Goal: Communication & Community: Answer question/provide support

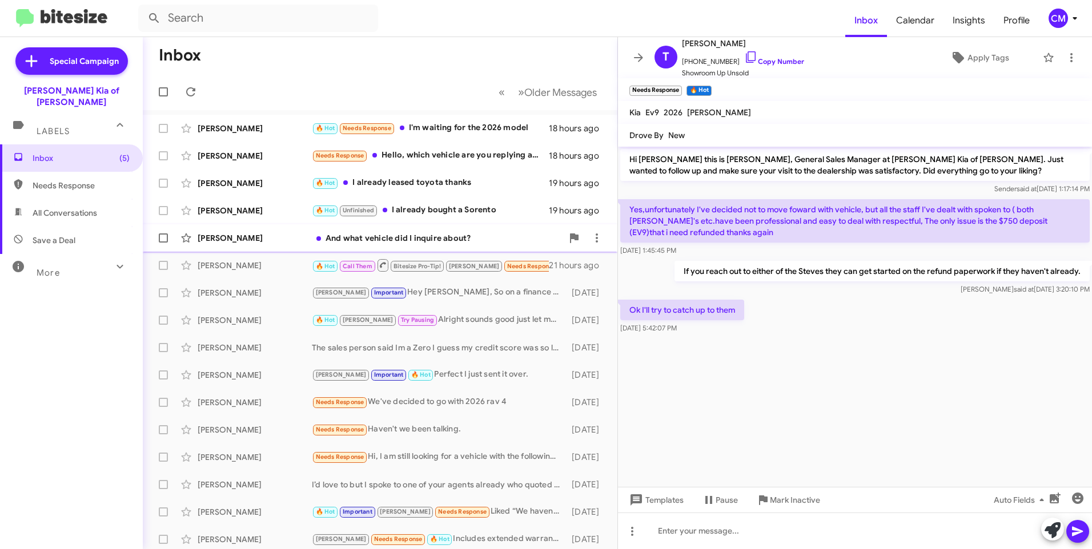
click at [394, 244] on div "[PERSON_NAME] And what vehicle did I inquire about? 19 hours ago" at bounding box center [380, 238] width 456 height 23
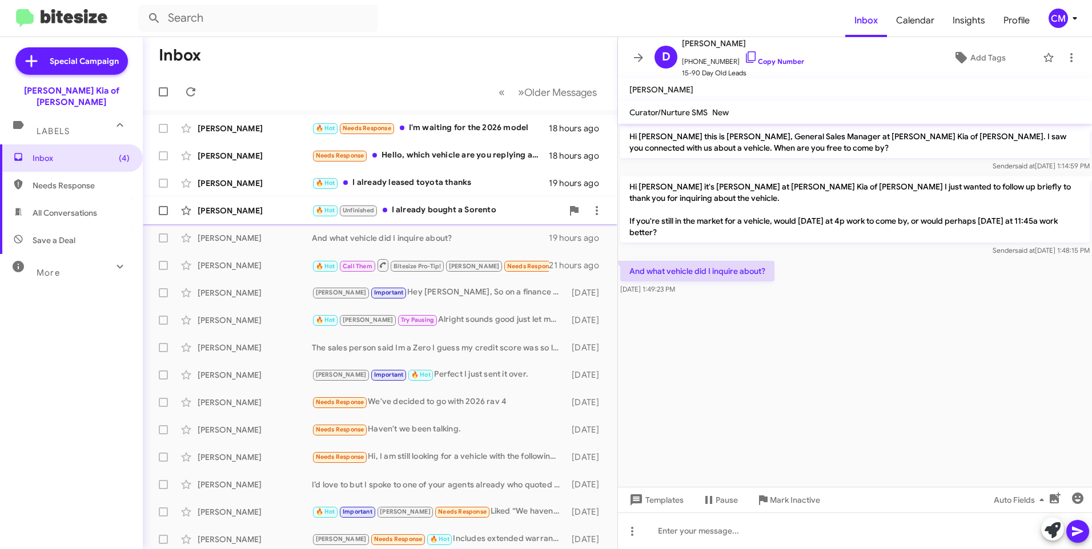
click at [484, 201] on div "[PERSON_NAME] 🔥 Hot Unfinished I already bought a Sorento 19 hours ago" at bounding box center [380, 210] width 456 height 23
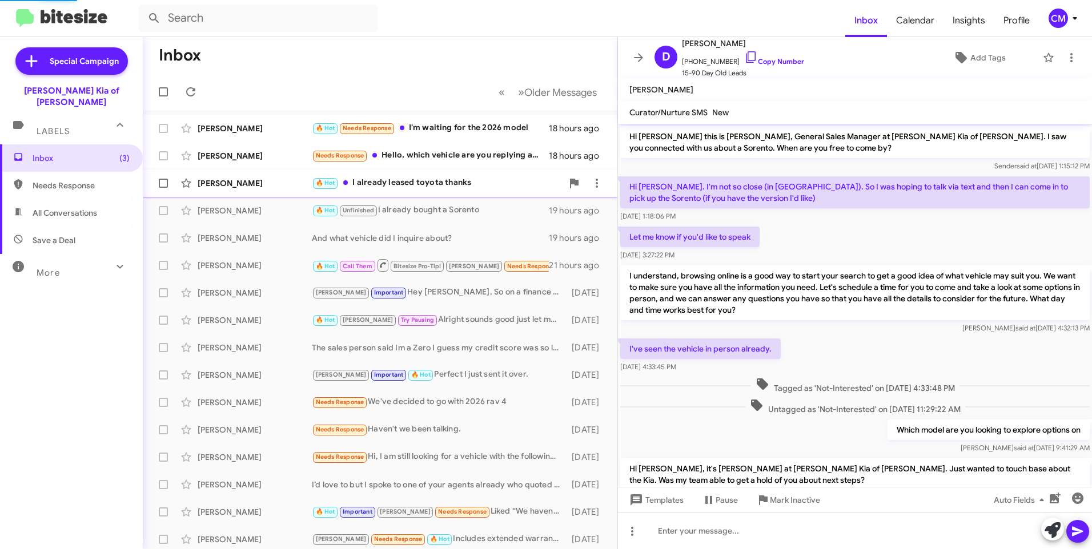
scroll to position [333, 0]
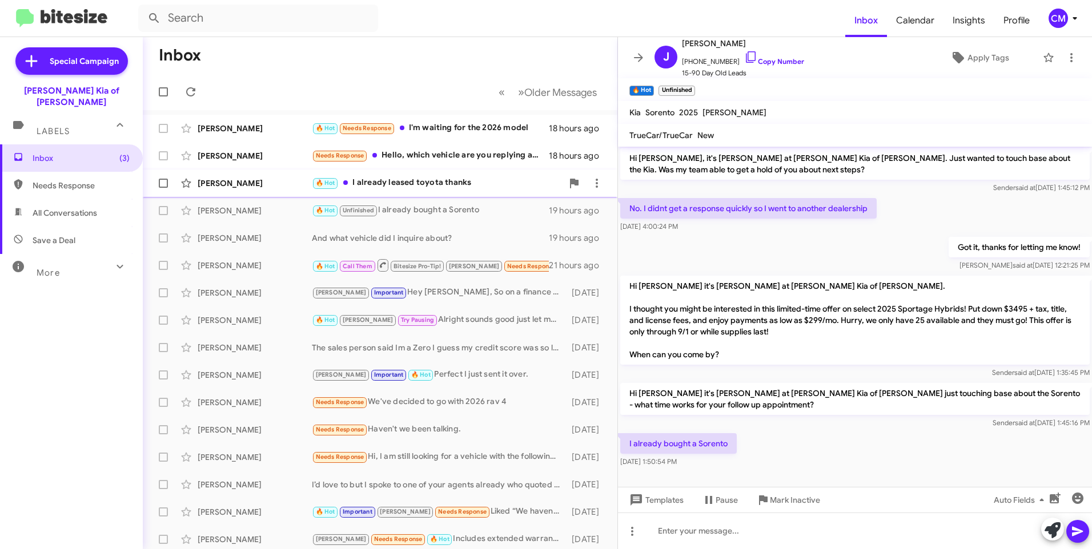
click at [497, 183] on div "🔥 Hot I already leased toyota thanks" at bounding box center [437, 182] width 251 height 13
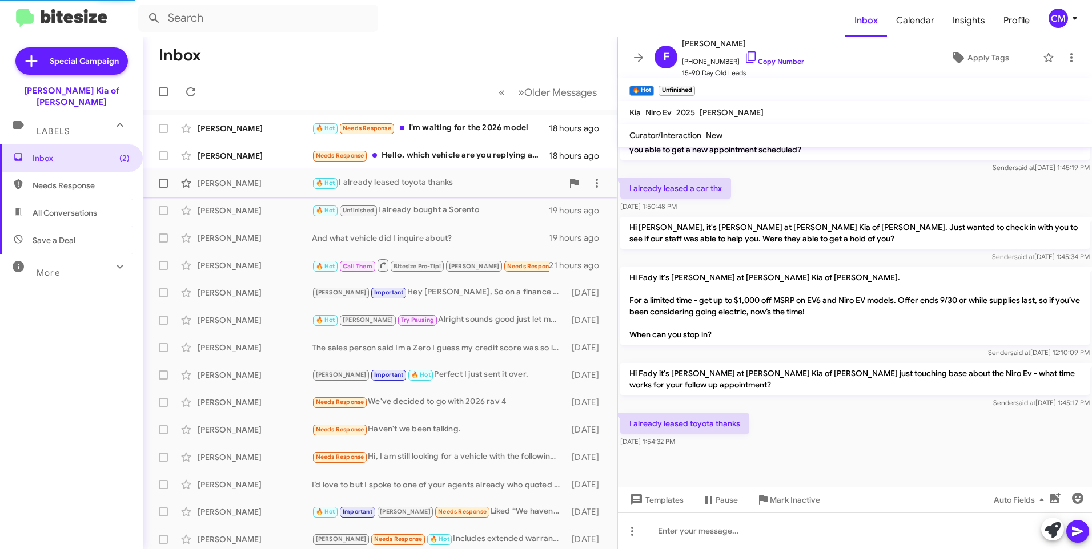
scroll to position [309, 0]
click at [481, 165] on div "[PERSON_NAME] Needs Response Hello, which vehicle are you replying about 18 hou…" at bounding box center [380, 155] width 456 height 23
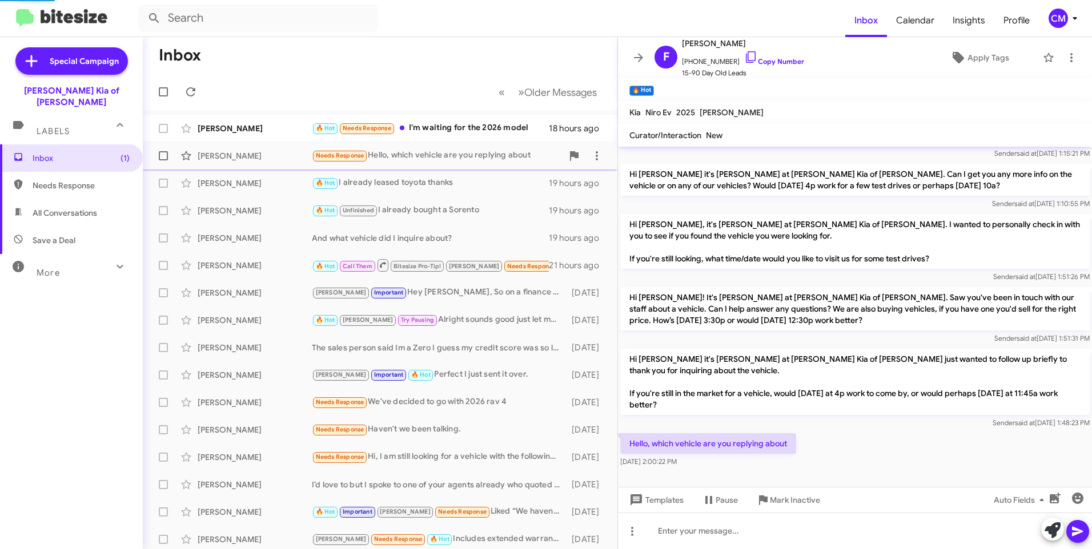
scroll to position [35, 0]
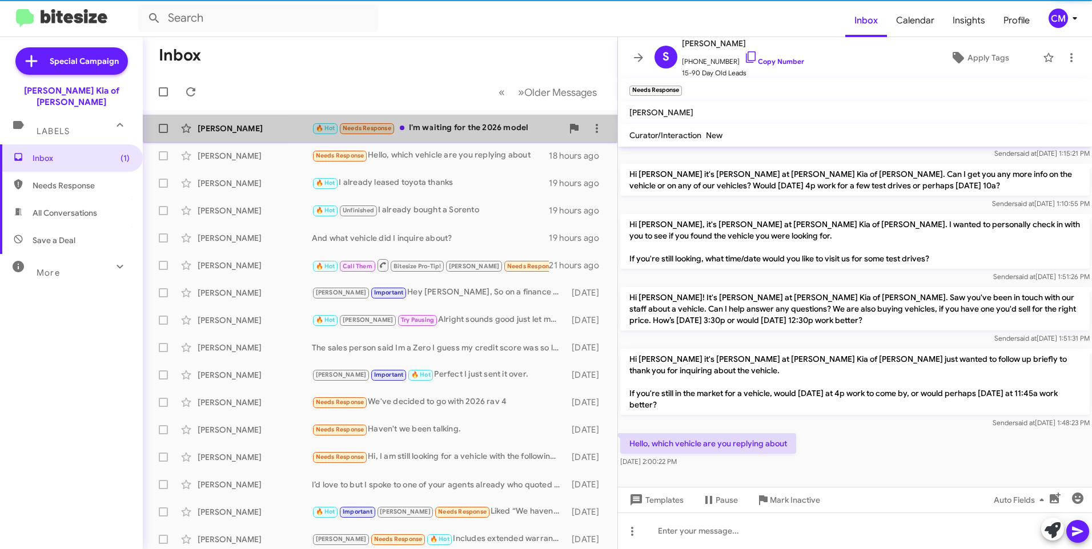
click at [485, 131] on div "🔥 Hot Needs Response I'm waiting for the 2026 model" at bounding box center [437, 128] width 251 height 13
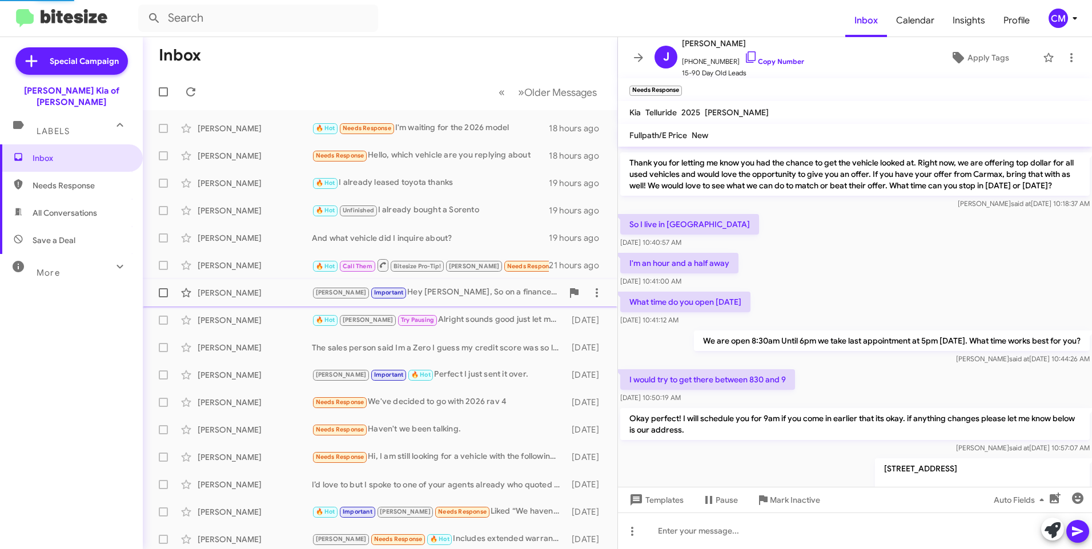
scroll to position [676, 0]
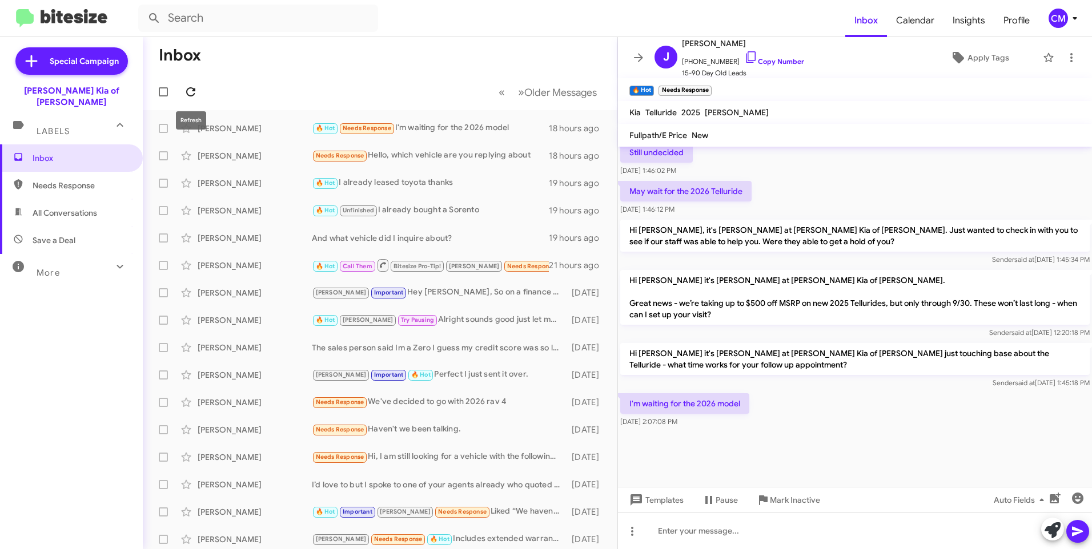
click at [197, 90] on icon at bounding box center [191, 92] width 14 height 14
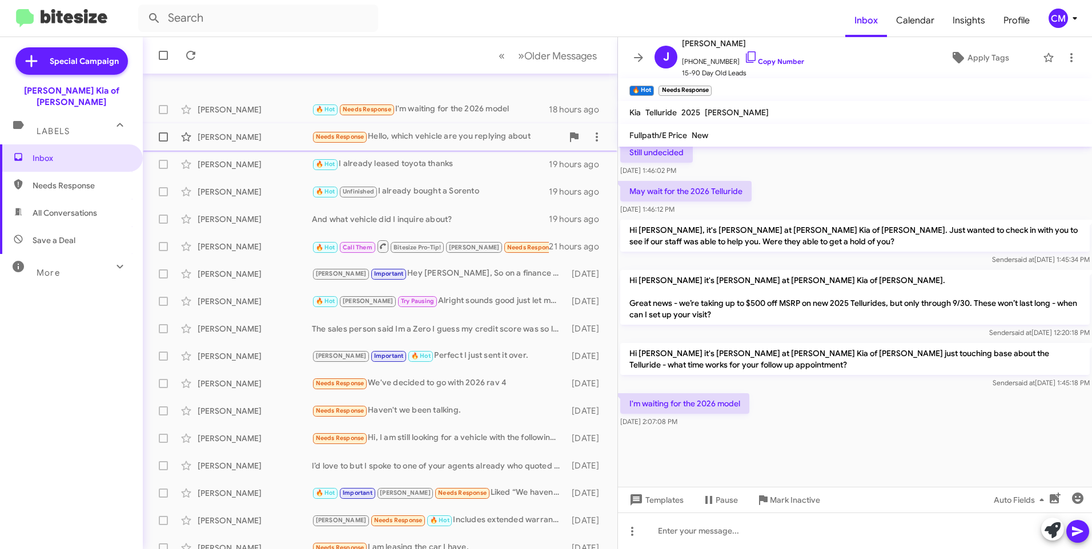
scroll to position [0, 0]
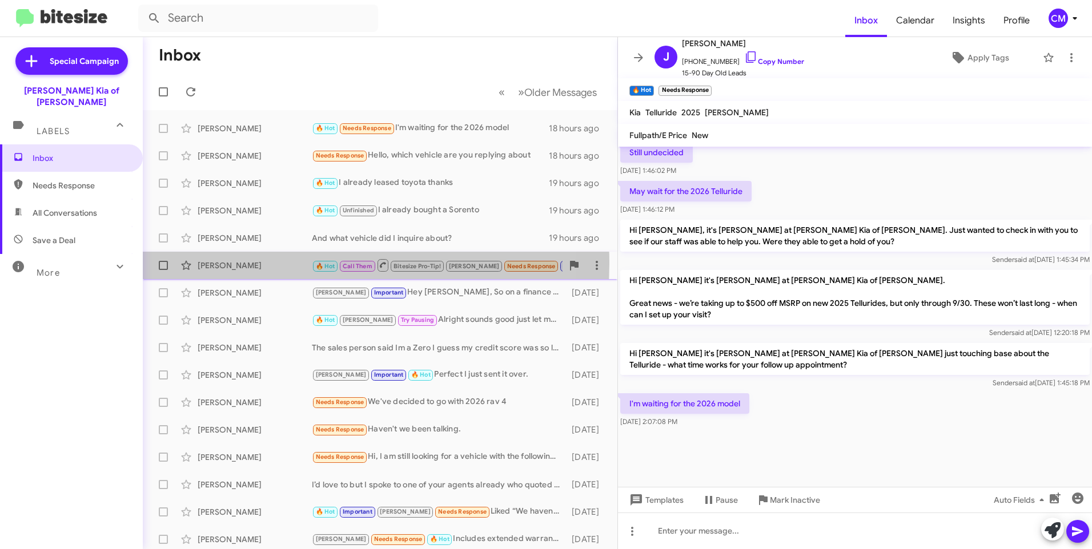
click at [302, 263] on div "[PERSON_NAME]" at bounding box center [255, 265] width 114 height 11
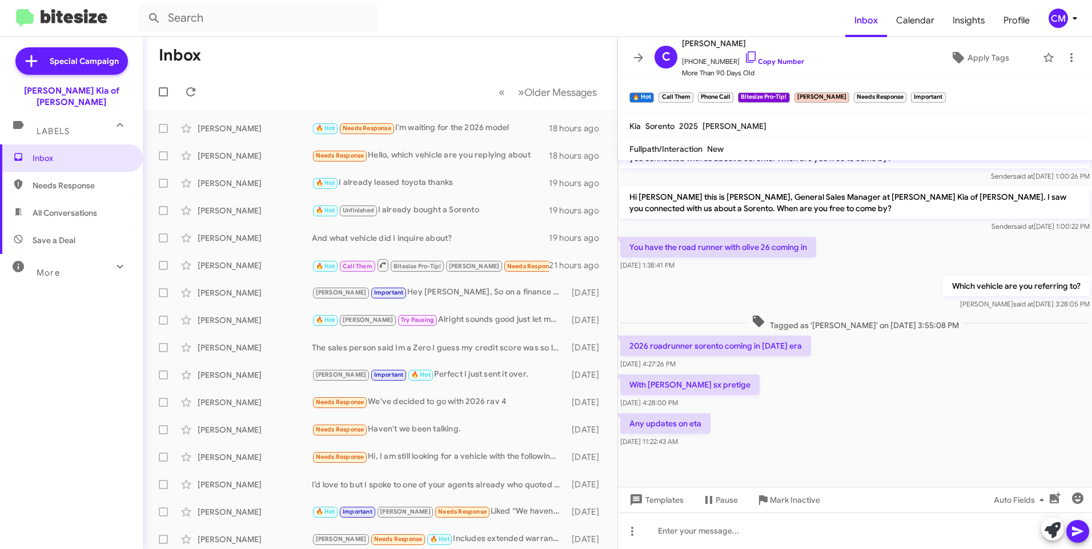
scroll to position [517, 0]
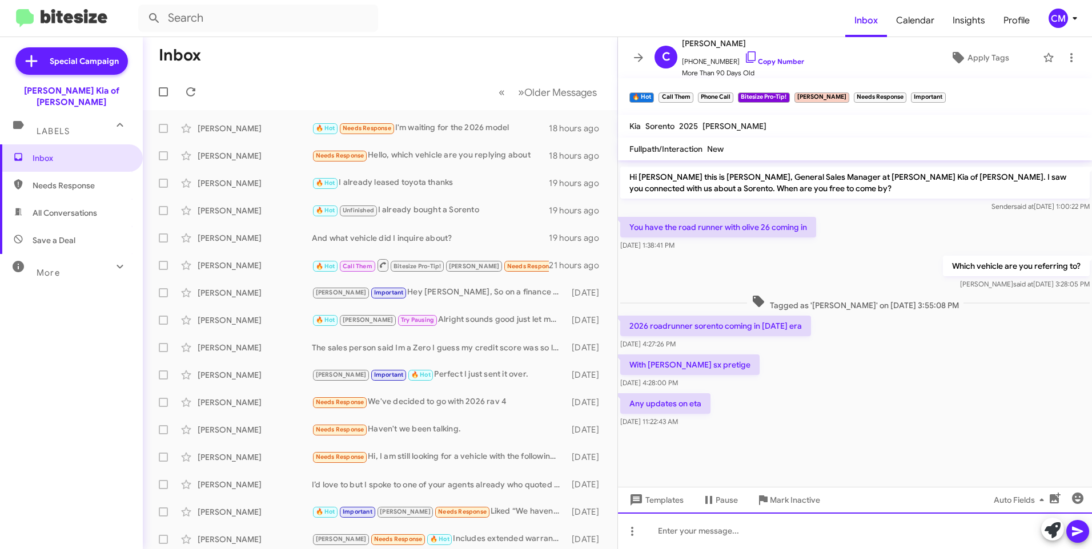
click at [717, 535] on div at bounding box center [855, 531] width 474 height 37
click at [746, 59] on icon at bounding box center [751, 56] width 10 height 11
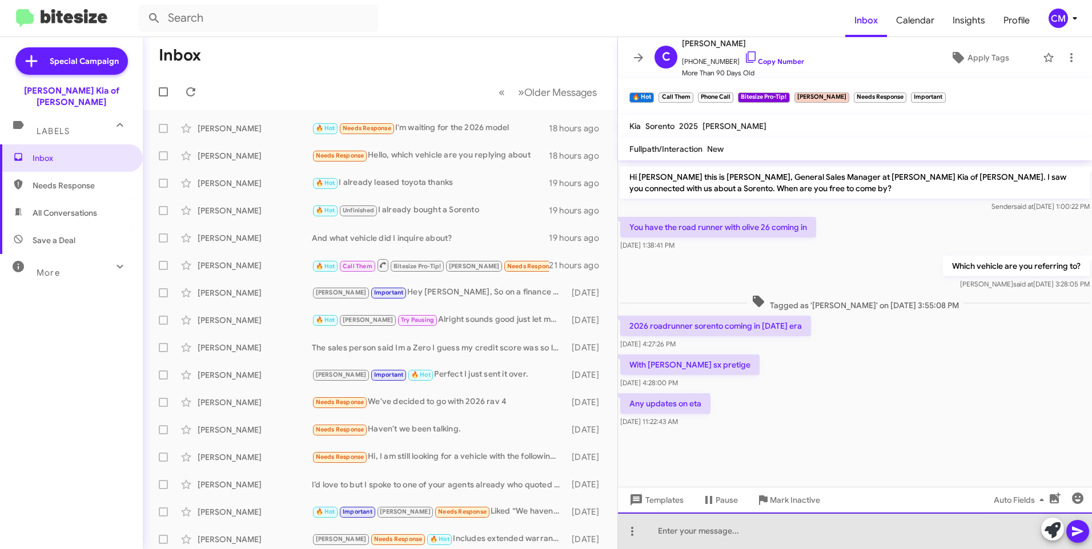
click at [675, 534] on div at bounding box center [855, 531] width 474 height 37
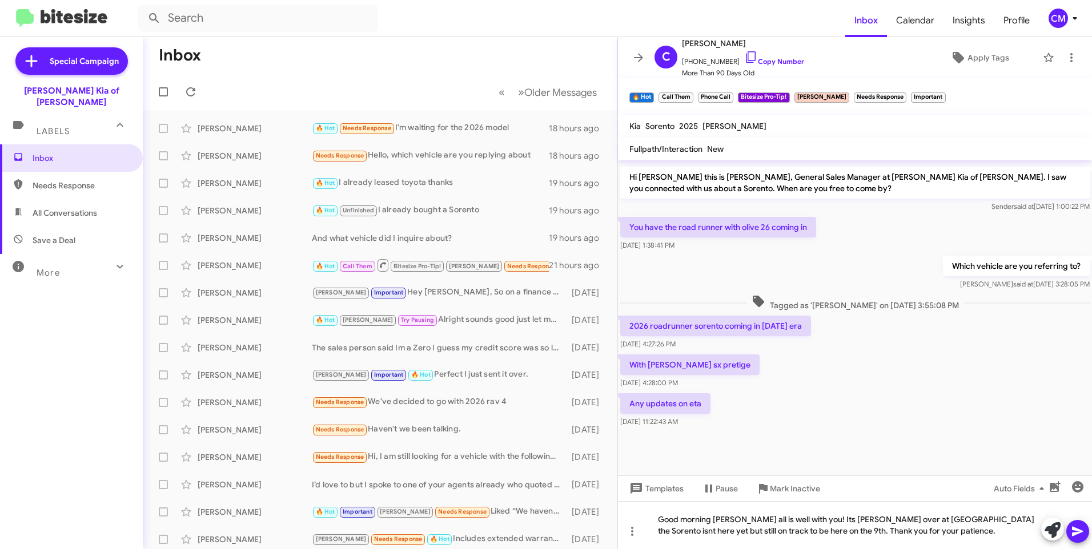
click at [1078, 534] on icon at bounding box center [1077, 532] width 14 height 14
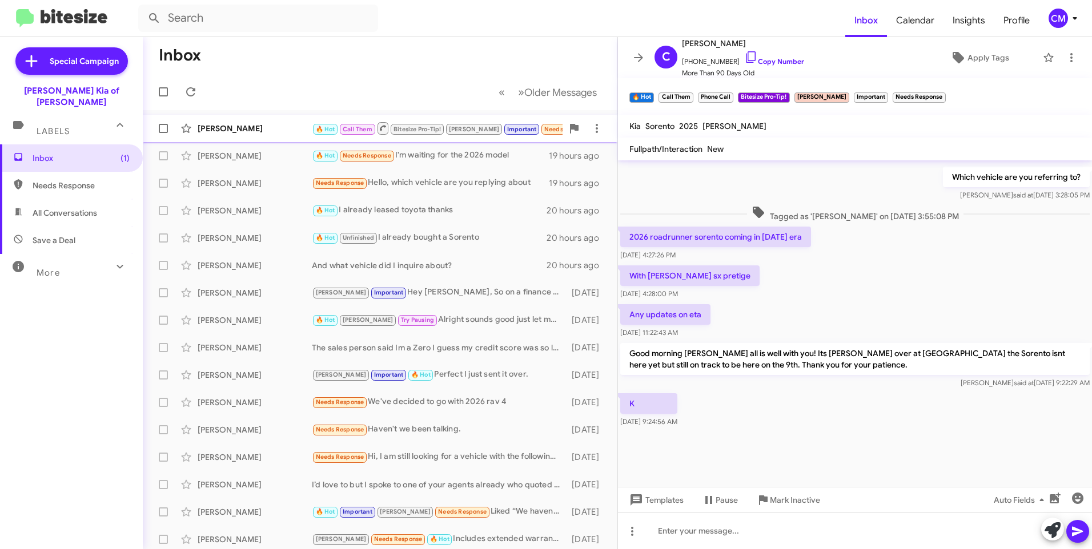
click at [253, 121] on div "[PERSON_NAME] 🔥 Hot Call Them Bitesize Pro-Tip! [PERSON_NAME] Important Needs R…" at bounding box center [380, 128] width 456 height 23
click at [264, 126] on div "[PERSON_NAME]" at bounding box center [255, 128] width 114 height 11
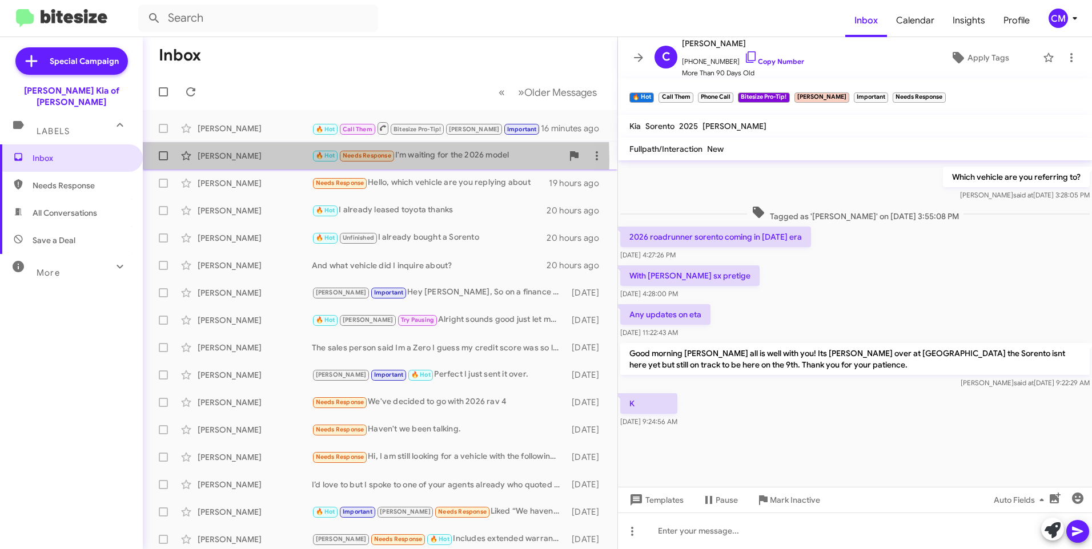
click at [239, 160] on div "[PERSON_NAME]" at bounding box center [255, 155] width 114 height 11
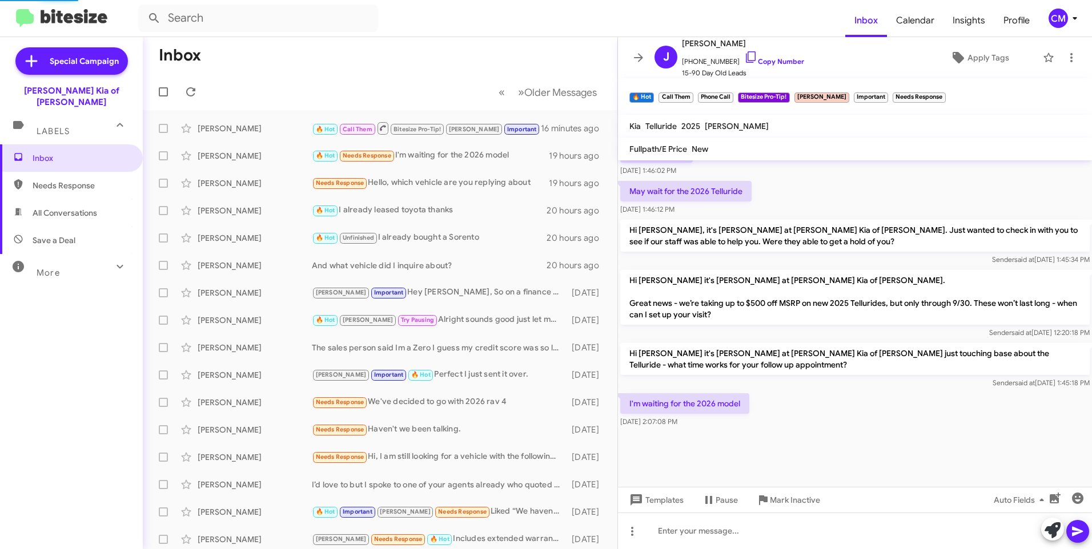
scroll to position [676, 0]
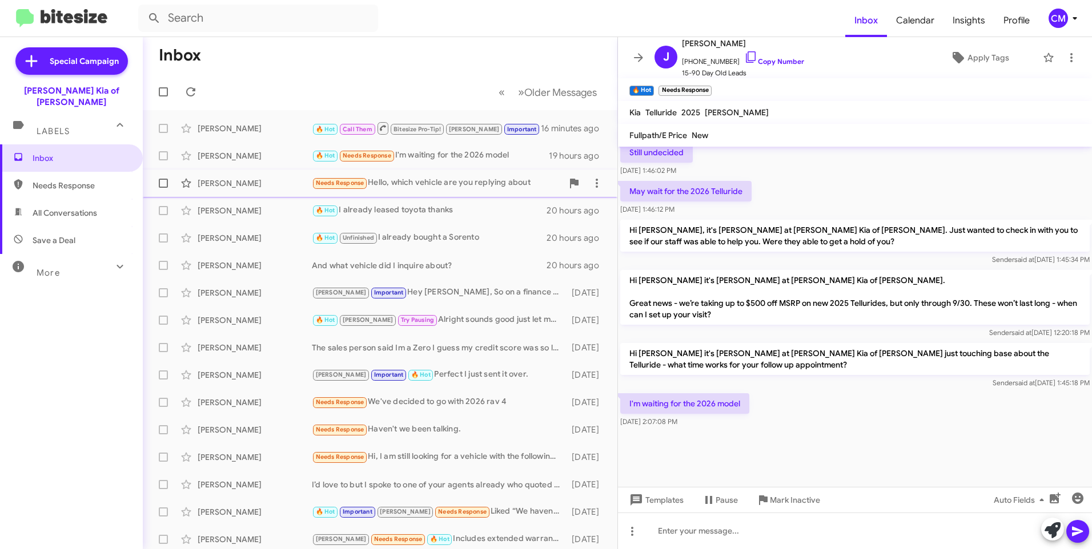
click at [234, 192] on div "[PERSON_NAME] Needs Response Hello, which vehicle are you replying about 19 hou…" at bounding box center [380, 183] width 456 height 23
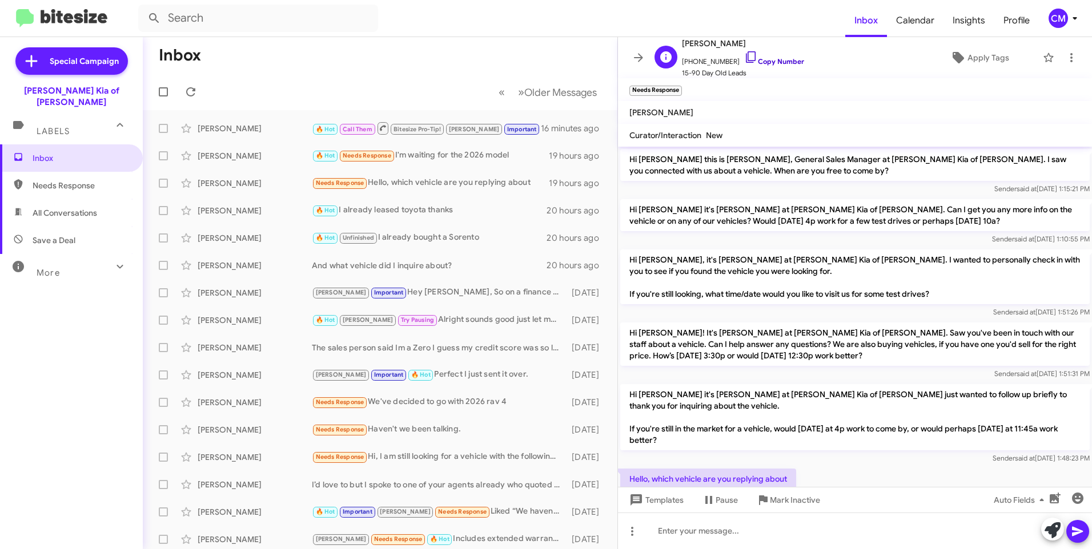
click at [759, 62] on link "Copy Number" at bounding box center [774, 61] width 60 height 9
click at [254, 203] on div "[PERSON_NAME] 🔥 Hot I already leased toyota thanks 20 hours ago" at bounding box center [380, 210] width 456 height 23
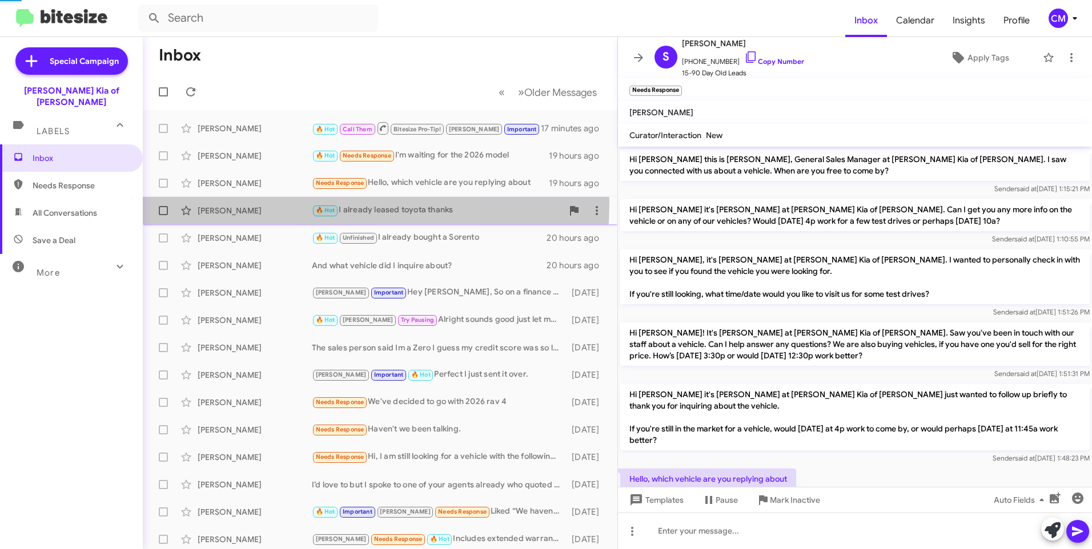
scroll to position [309, 0]
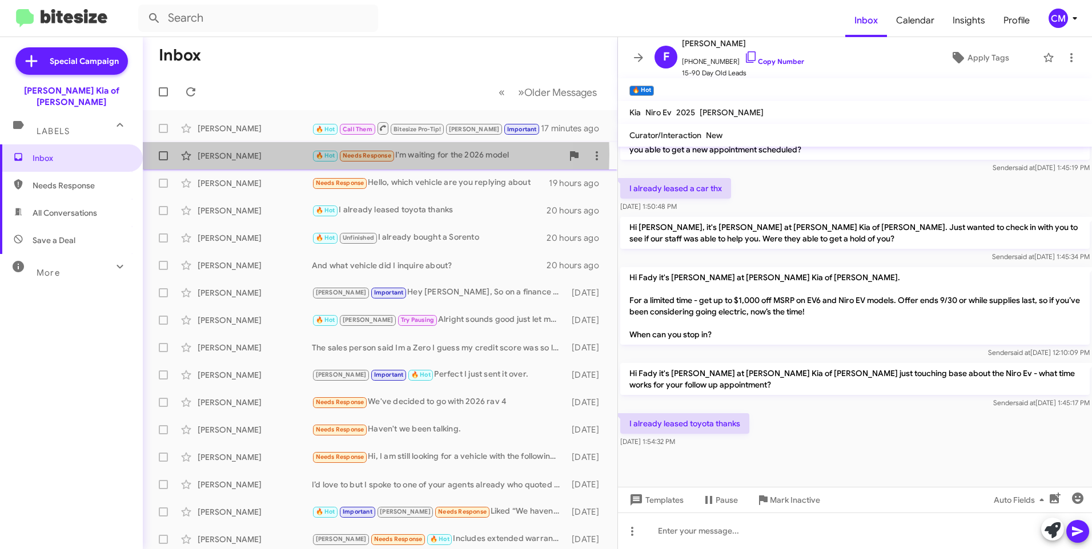
click at [228, 154] on div "[PERSON_NAME]" at bounding box center [255, 155] width 114 height 11
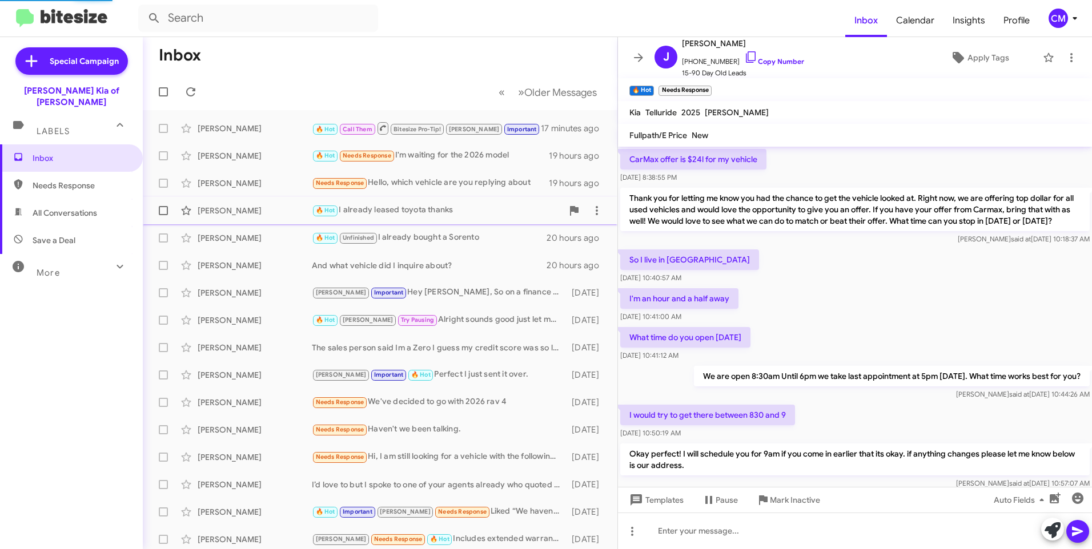
scroll to position [57, 0]
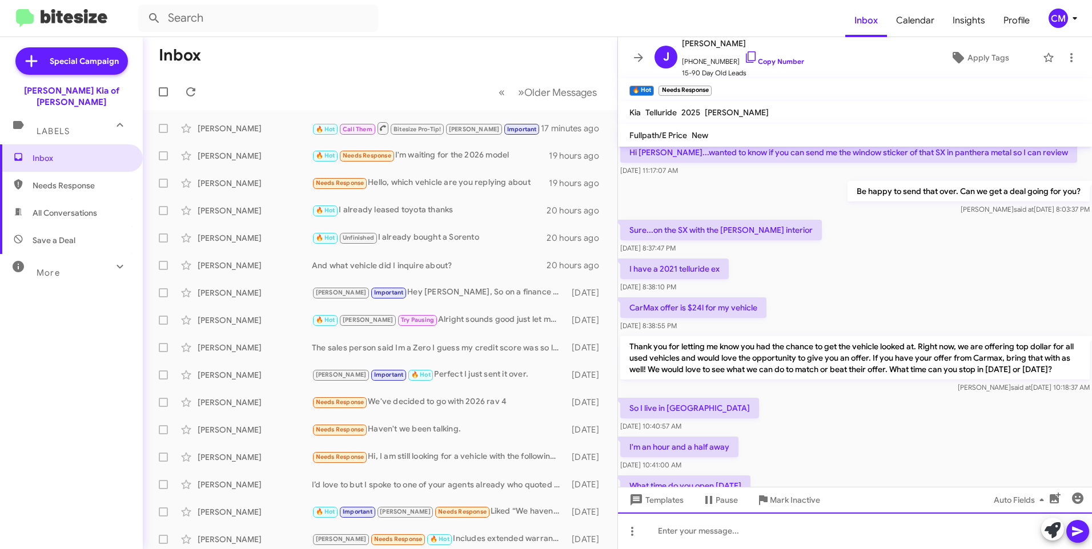
click at [749, 539] on div at bounding box center [855, 531] width 474 height 37
click at [262, 129] on div "[PERSON_NAME]" at bounding box center [255, 128] width 114 height 11
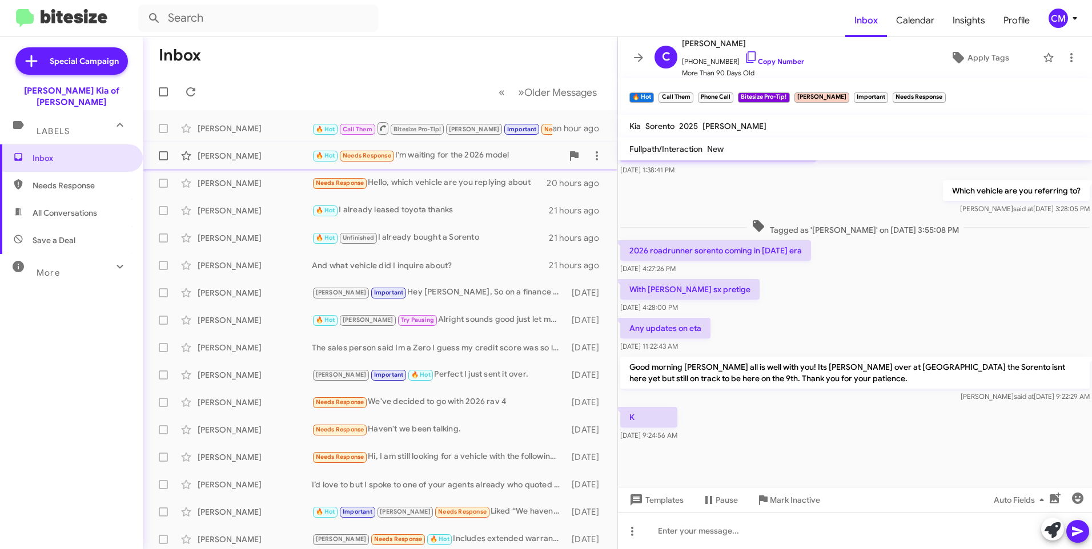
click at [264, 148] on div "[PERSON_NAME] 🔥 Hot Needs Response I'm waiting for the 2026 model 20 hours ago" at bounding box center [380, 155] width 456 height 23
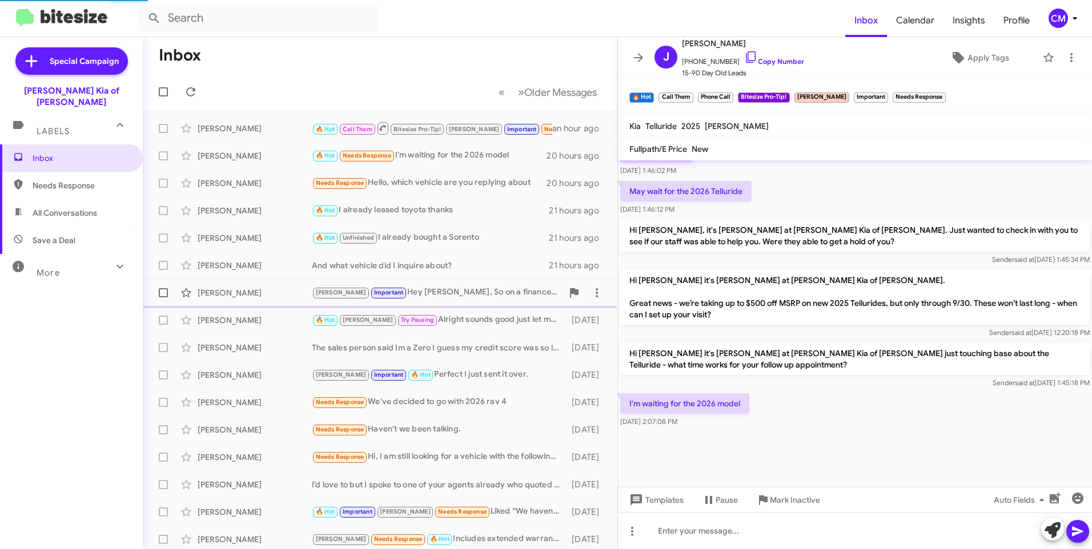
scroll to position [676, 0]
